Goal: Complete application form

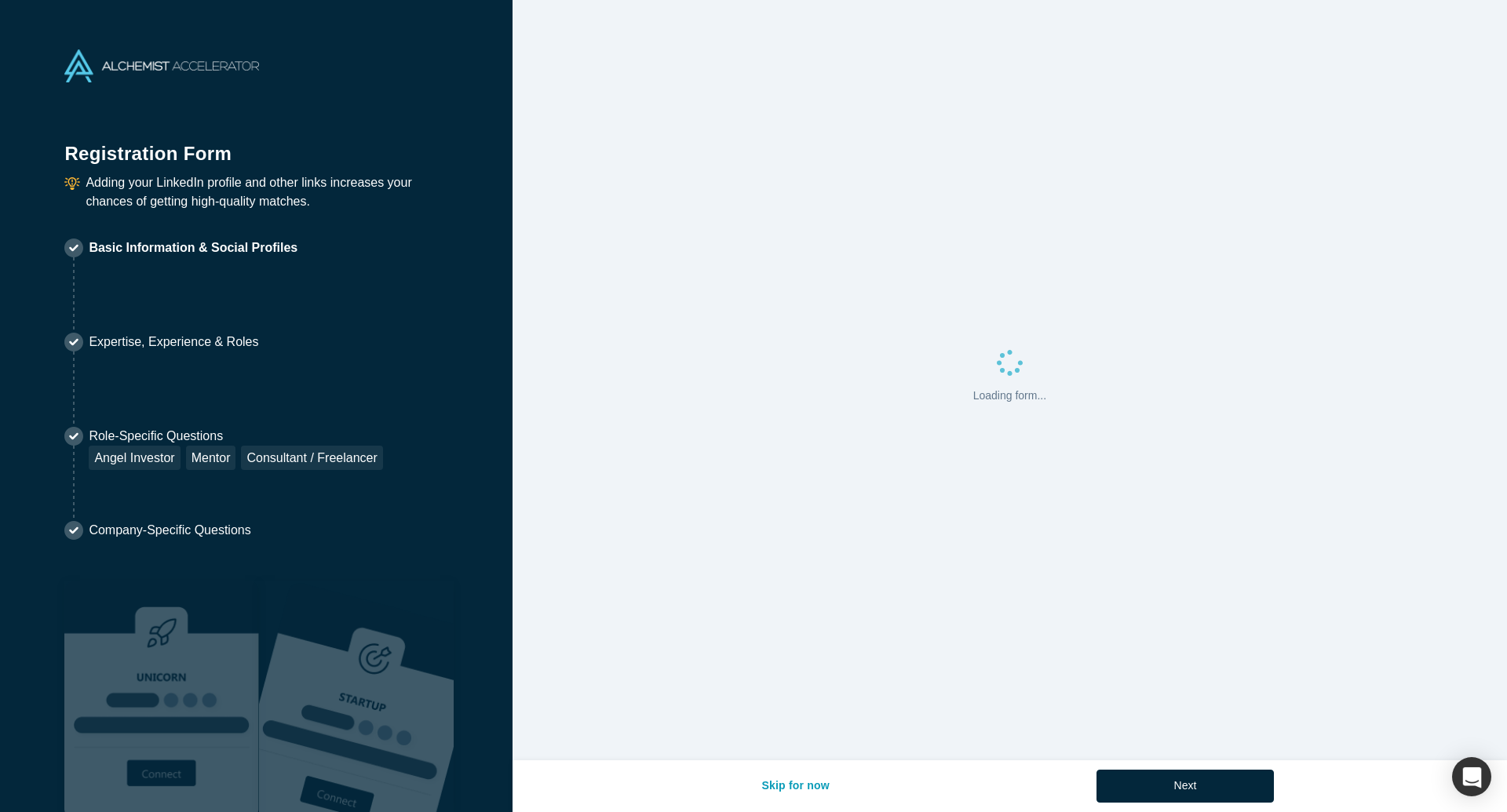
select select "GB"
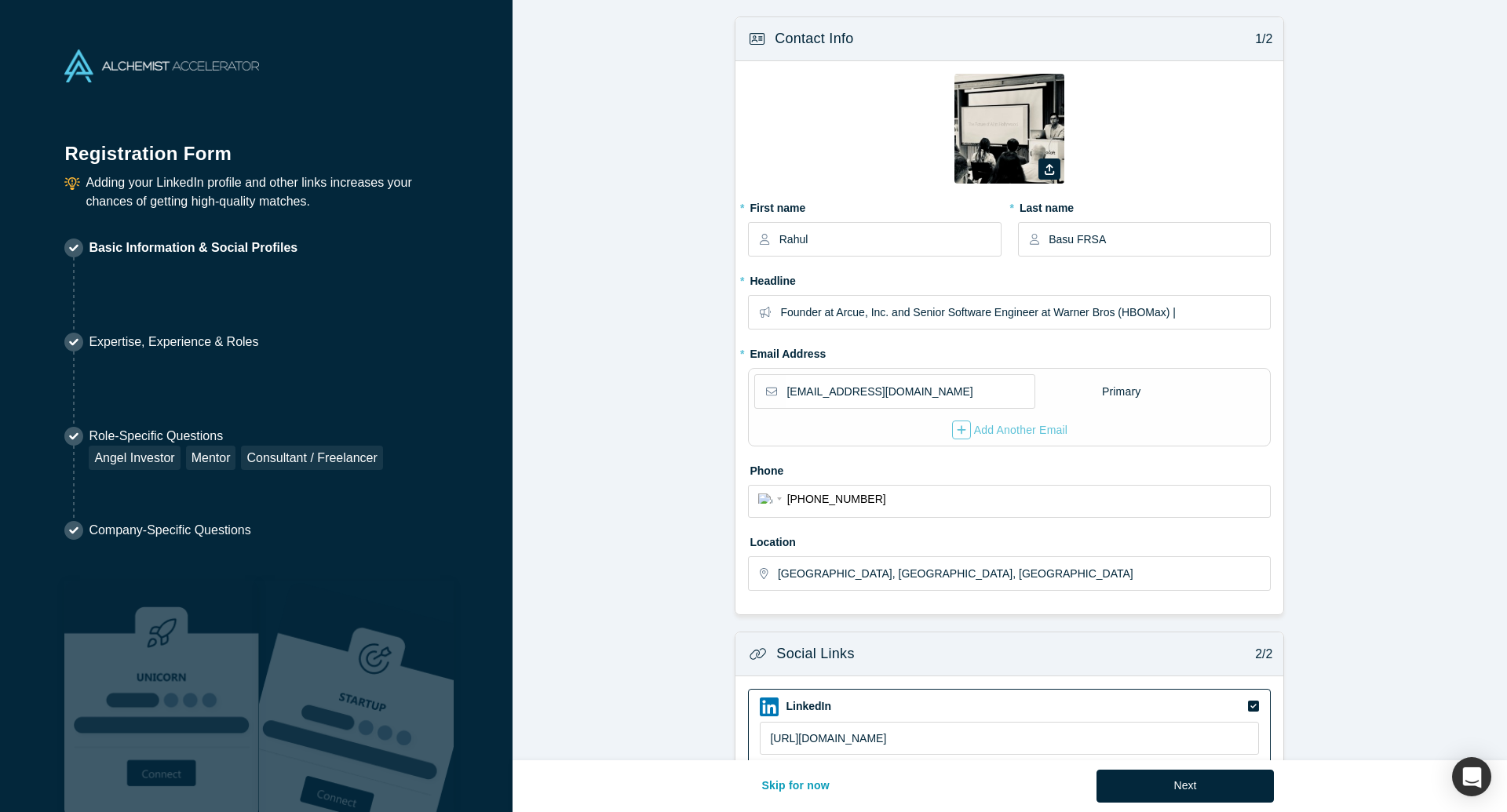
scroll to position [258, 0]
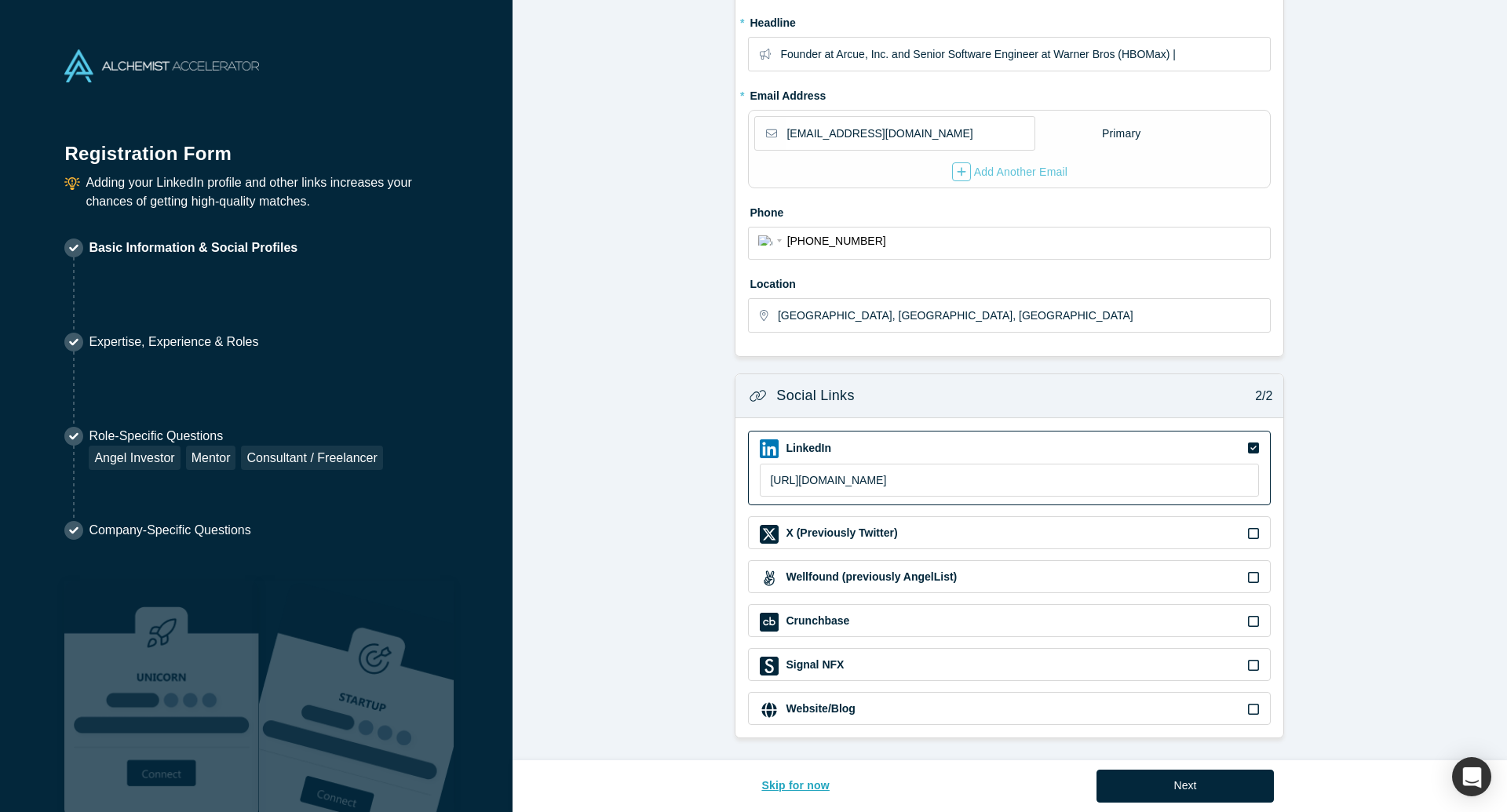
click at [806, 786] on button "Skip for now" at bounding box center [795, 786] width 102 height 33
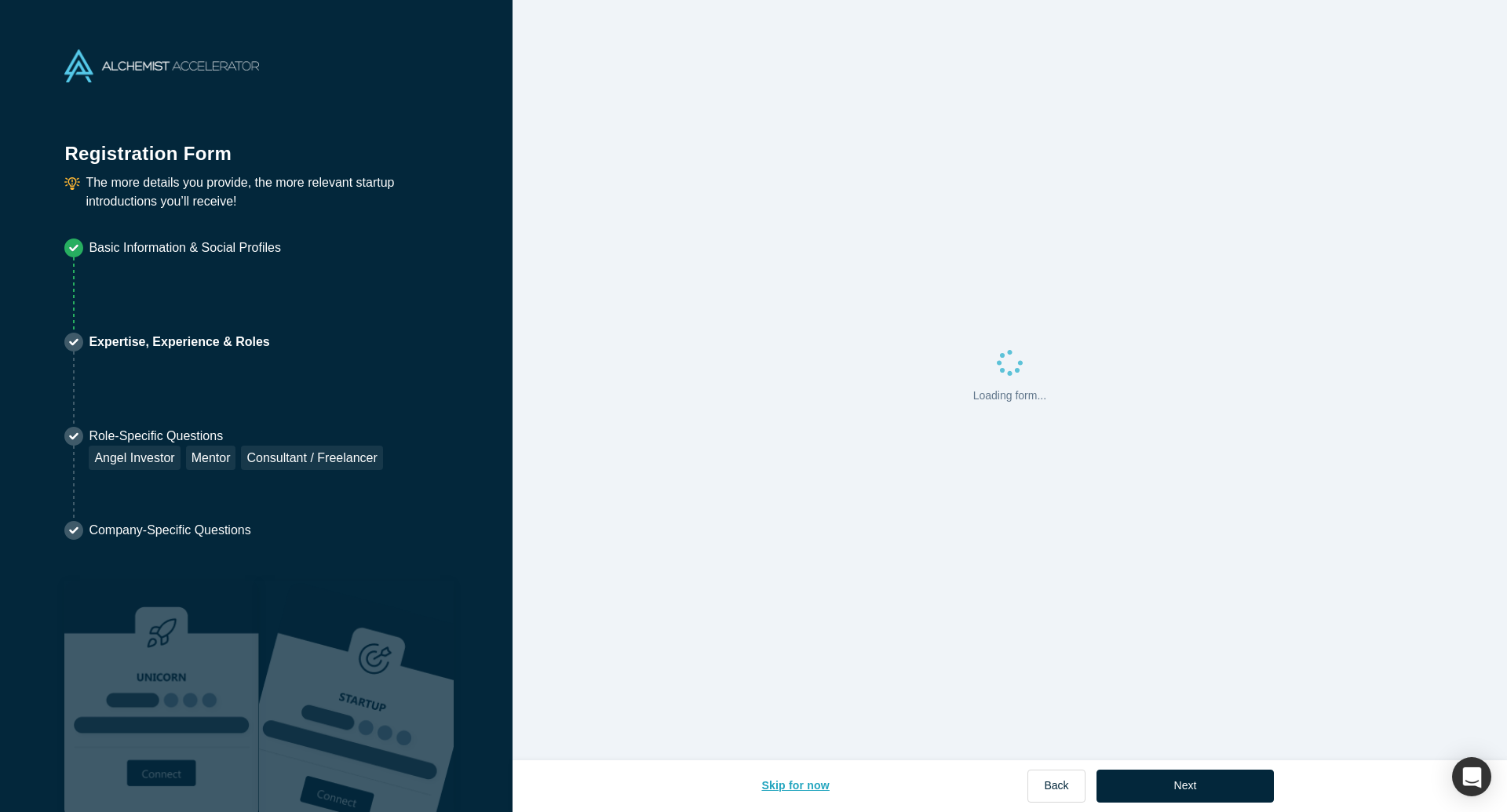
scroll to position [0, 0]
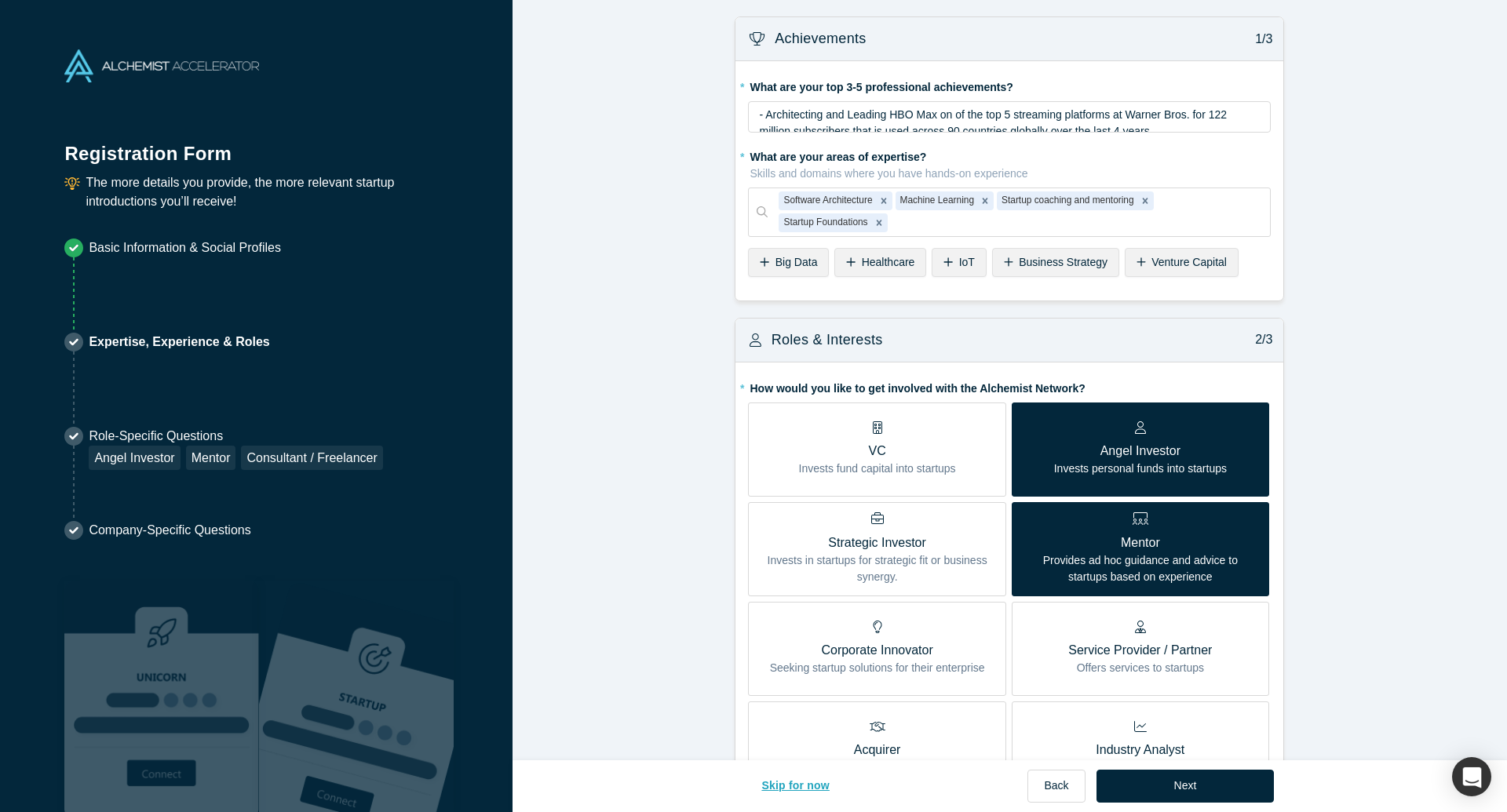
click at [799, 784] on button "Skip for now" at bounding box center [795, 786] width 102 height 33
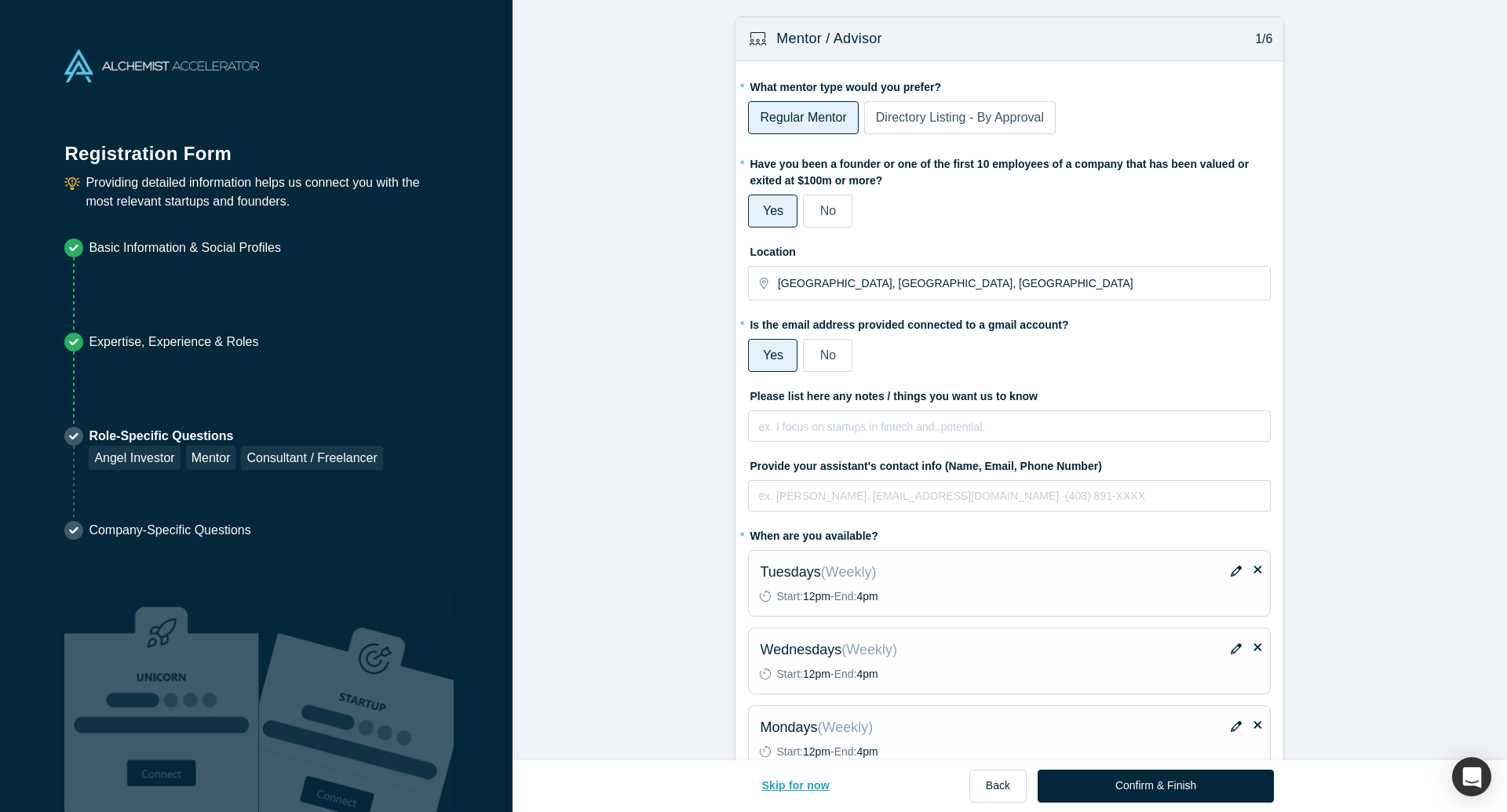
click at [799, 784] on button "Skip for now" at bounding box center [795, 786] width 102 height 33
click at [793, 783] on button "Skip for now" at bounding box center [795, 786] width 102 height 33
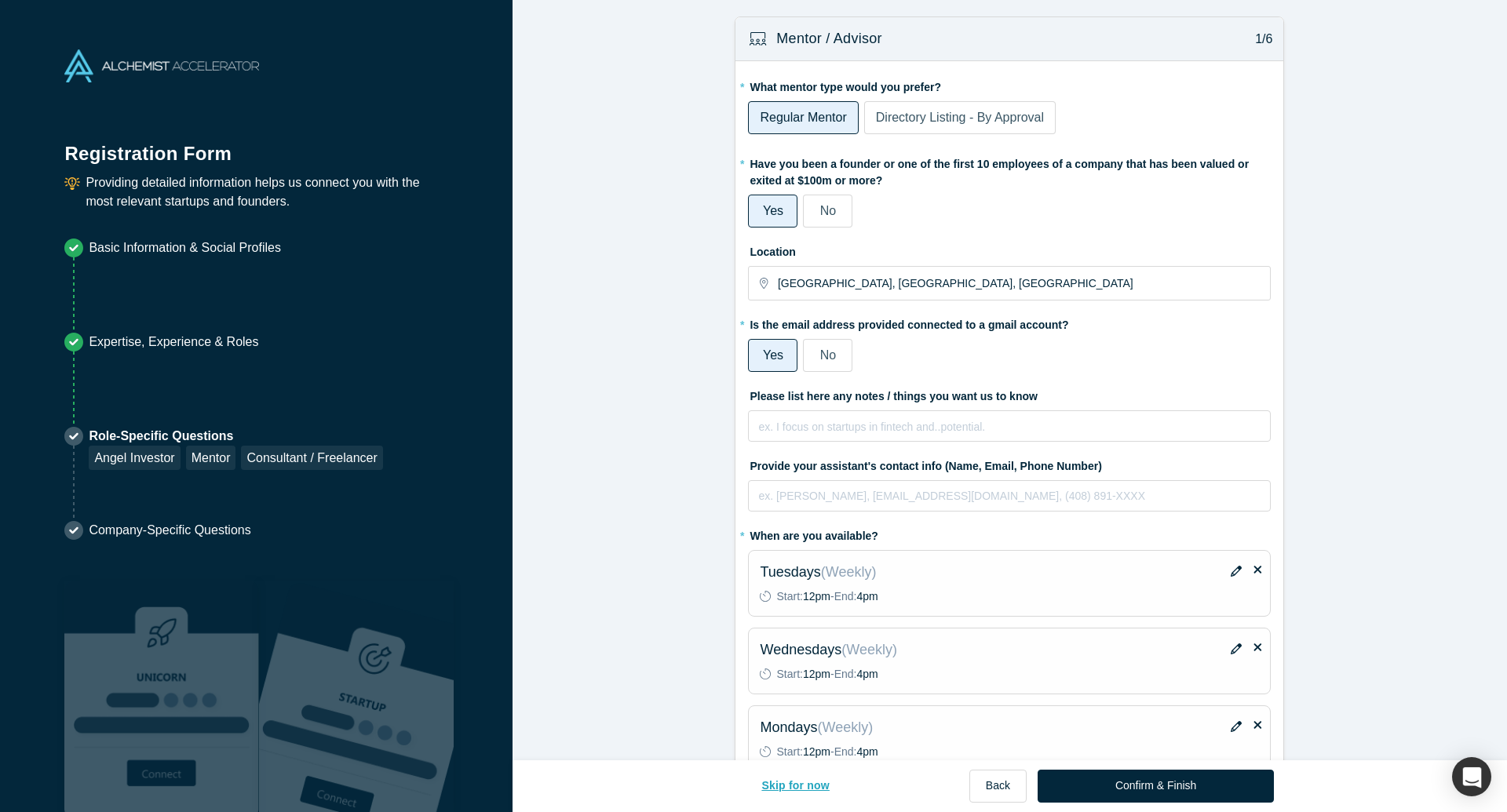
click at [792, 790] on button "Skip for now" at bounding box center [795, 786] width 102 height 33
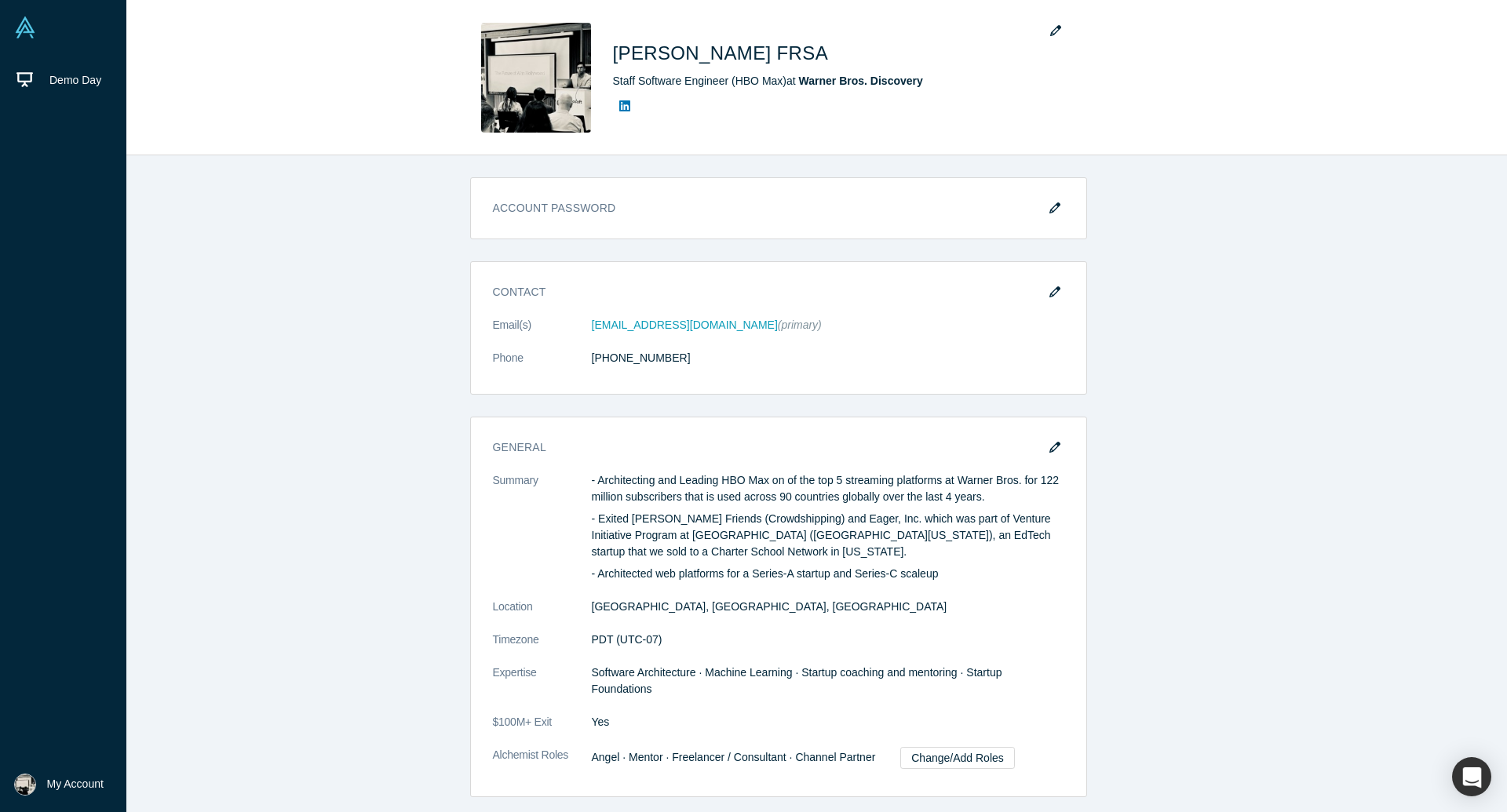
click at [15, 34] on img at bounding box center [24, 27] width 22 height 22
